Goal: Task Accomplishment & Management: Use online tool/utility

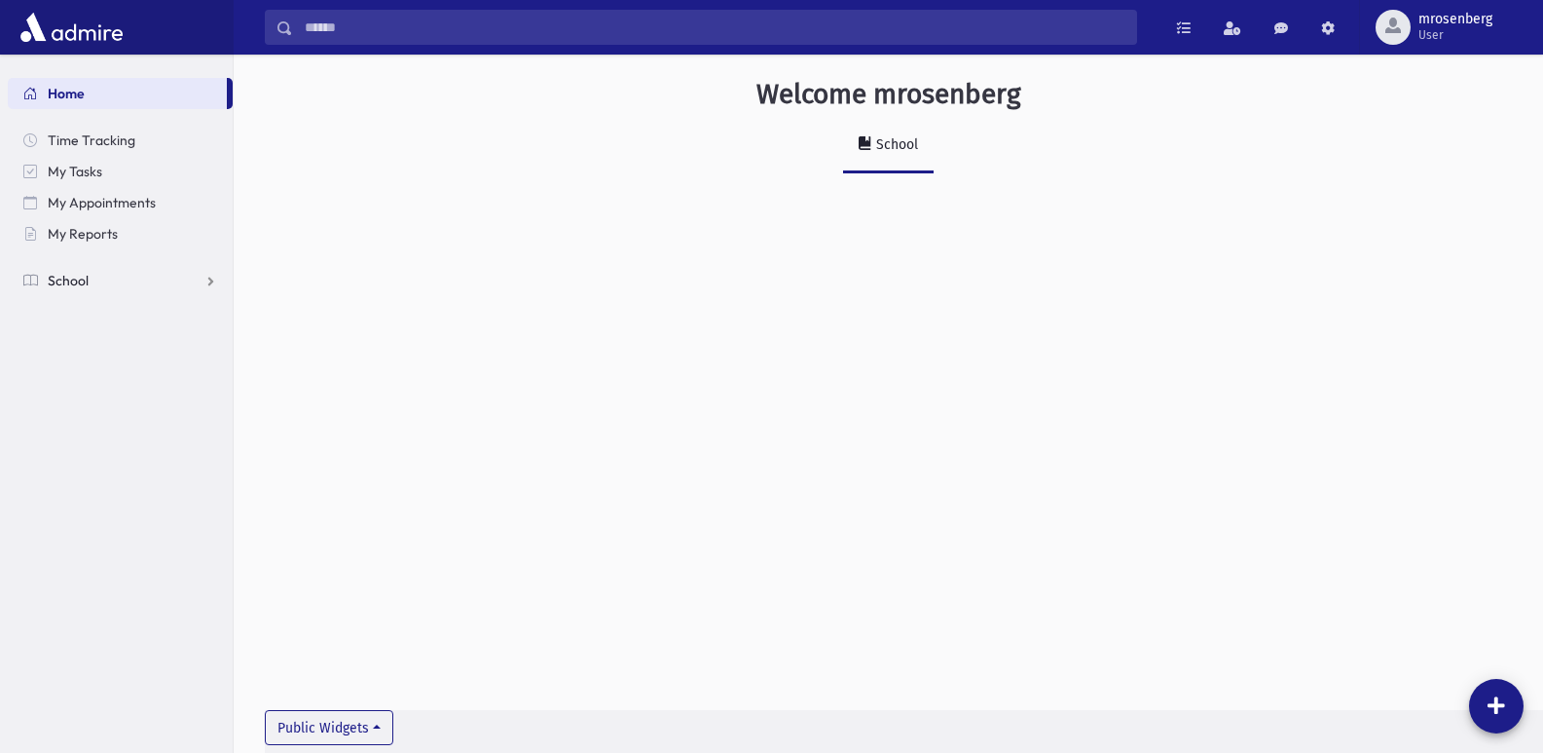
click at [77, 275] on span "School" at bounding box center [68, 281] width 41 height 18
click at [80, 336] on span "Attendance" at bounding box center [94, 343] width 72 height 18
click at [84, 371] on span "Entry" at bounding box center [90, 374] width 33 height 18
